Goal: Information Seeking & Learning: Learn about a topic

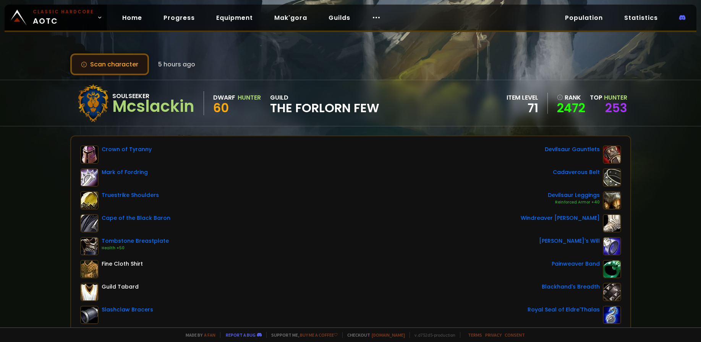
click at [114, 67] on button "Scan character" at bounding box center [109, 64] width 79 height 22
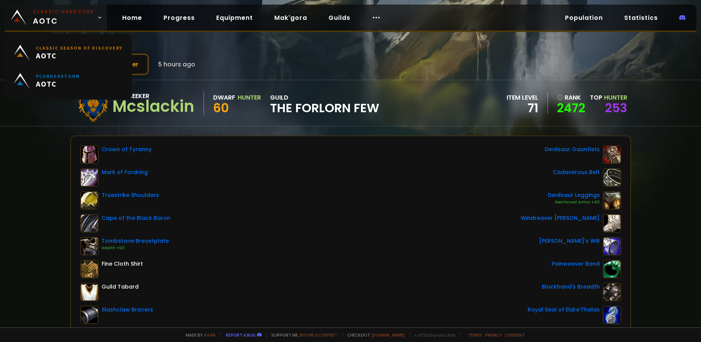
click at [55, 19] on span "Classic Hardcore AOTC" at bounding box center [63, 17] width 61 height 18
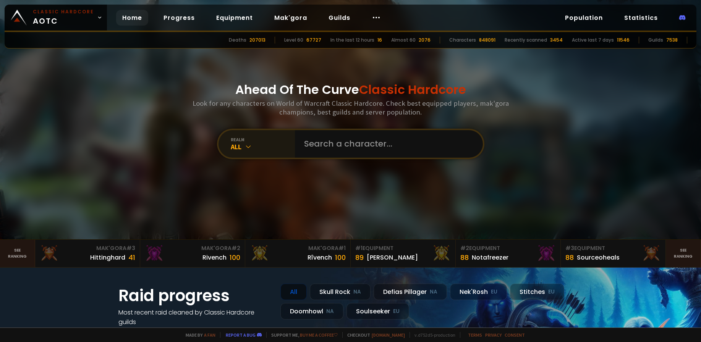
click at [236, 137] on div "realm" at bounding box center [263, 140] width 64 height 6
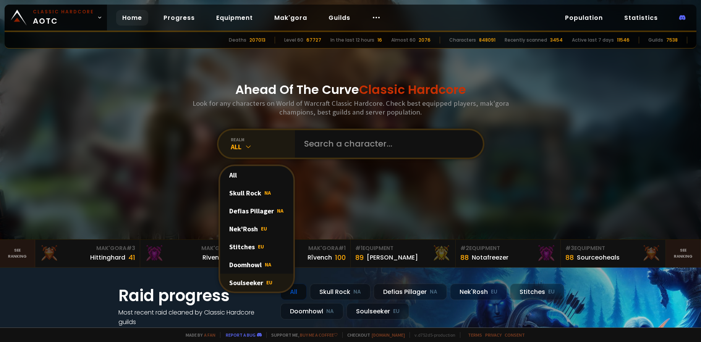
click at [237, 282] on div "Soulseeker EU" at bounding box center [256, 283] width 73 height 18
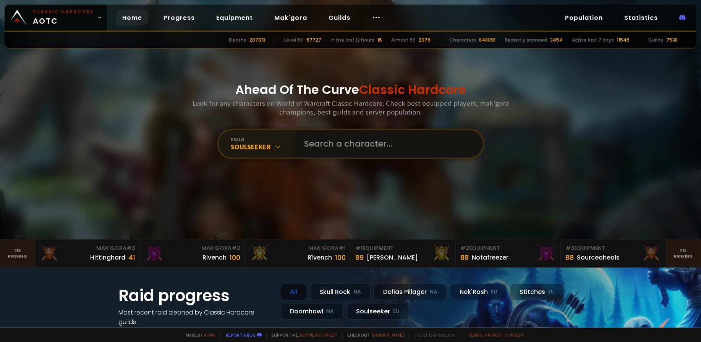
click at [312, 135] on input "text" at bounding box center [387, 144] width 174 height 28
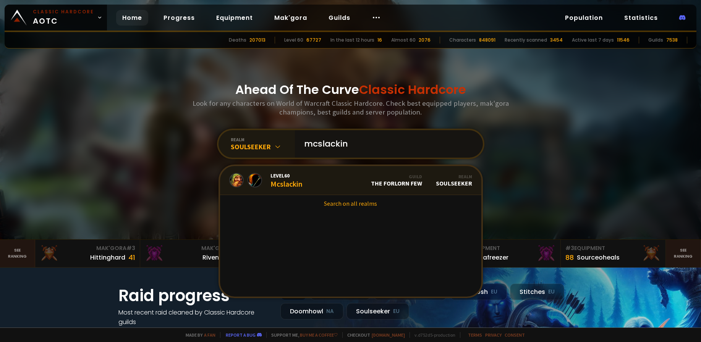
type input "mcslackin"
click at [281, 182] on div "Level 60 Mcslackin" at bounding box center [287, 180] width 32 height 16
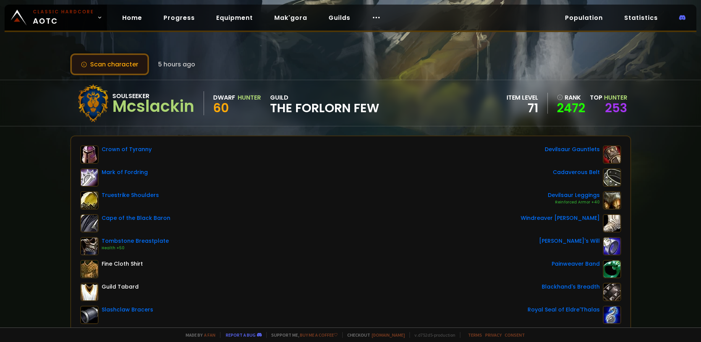
click at [112, 63] on button "Scan character" at bounding box center [109, 64] width 79 height 22
click at [608, 112] on link "253" at bounding box center [616, 107] width 22 height 17
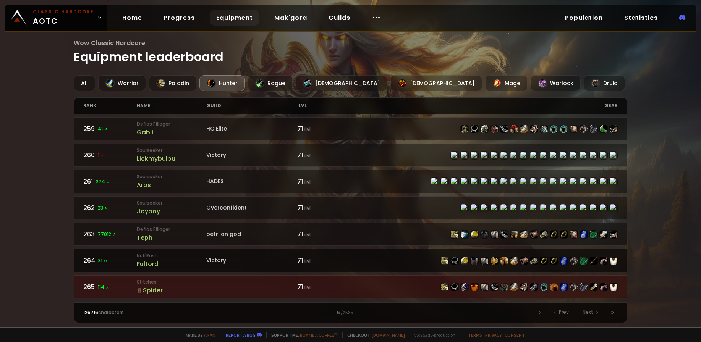
scroll to position [158, 0]
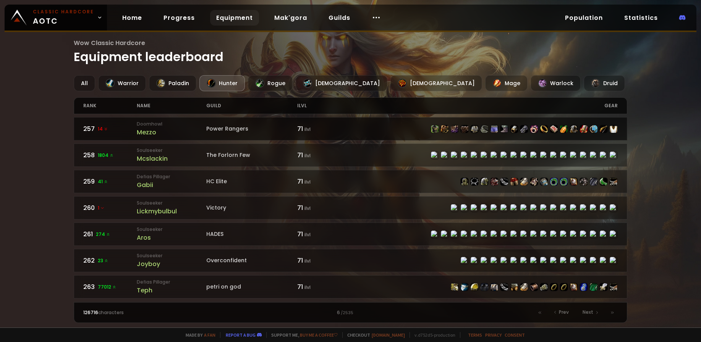
click at [371, 131] on div at bounding box center [483, 129] width 267 height 8
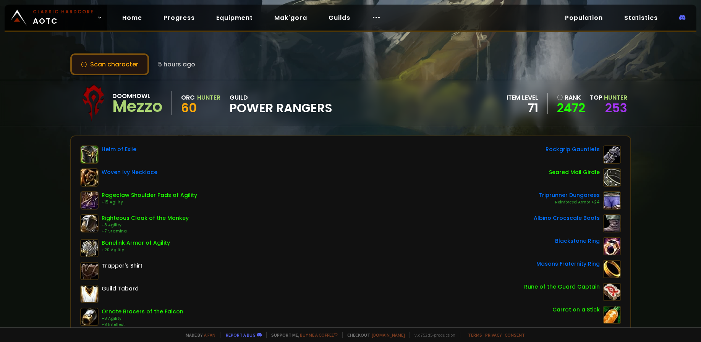
click at [135, 64] on button "Scan character" at bounding box center [109, 64] width 79 height 22
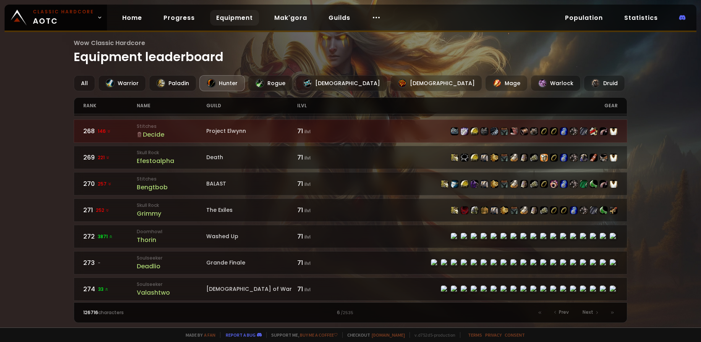
scroll to position [527, 0]
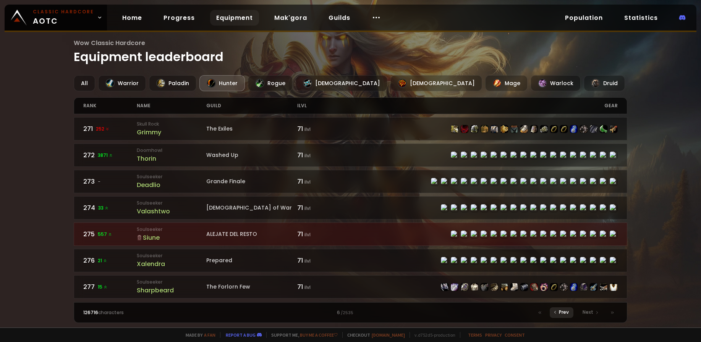
click at [566, 314] on span "Prev" at bounding box center [564, 312] width 10 height 7
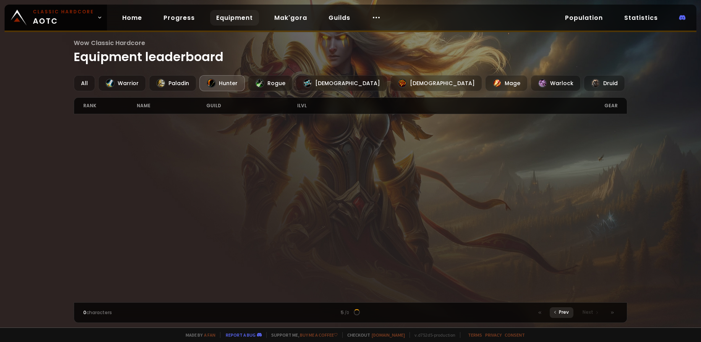
click at [566, 314] on span "Prev" at bounding box center [564, 312] width 10 height 7
click at [566, 313] on span "Prev" at bounding box center [564, 312] width 10 height 7
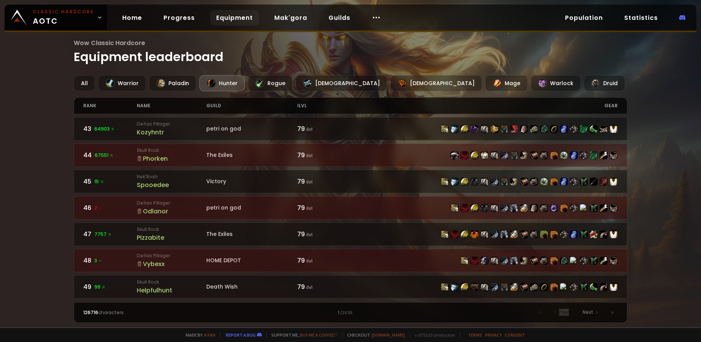
scroll to position [1153, 0]
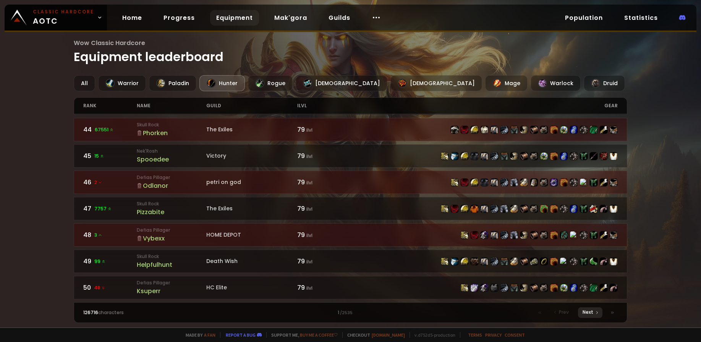
click at [593, 315] on span "Next" at bounding box center [588, 312] width 11 height 7
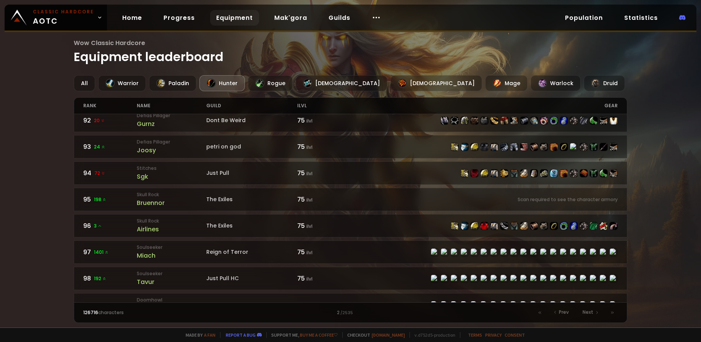
scroll to position [1153, 0]
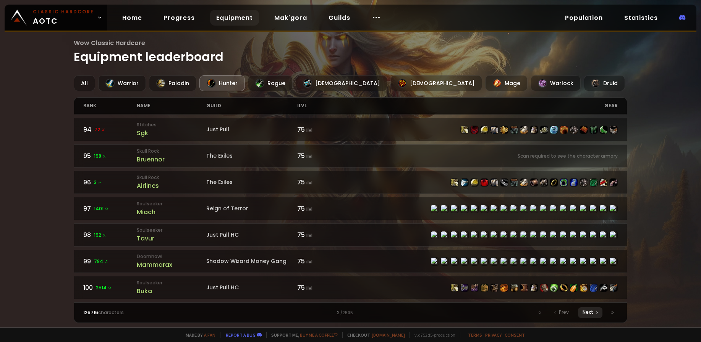
click at [590, 314] on span "Next" at bounding box center [588, 312] width 11 height 7
